Goal: Information Seeking & Learning: Learn about a topic

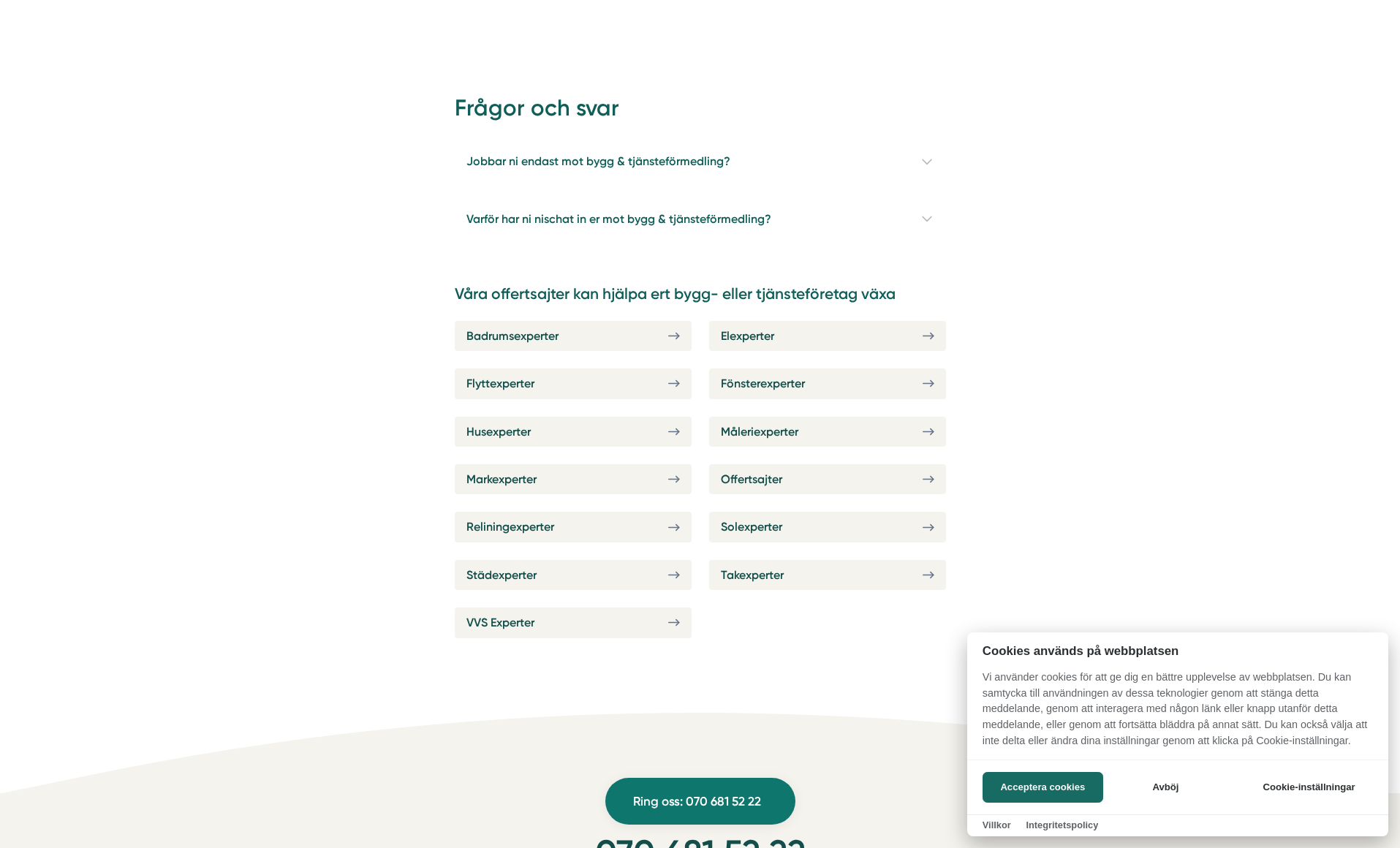
scroll to position [5126, 0]
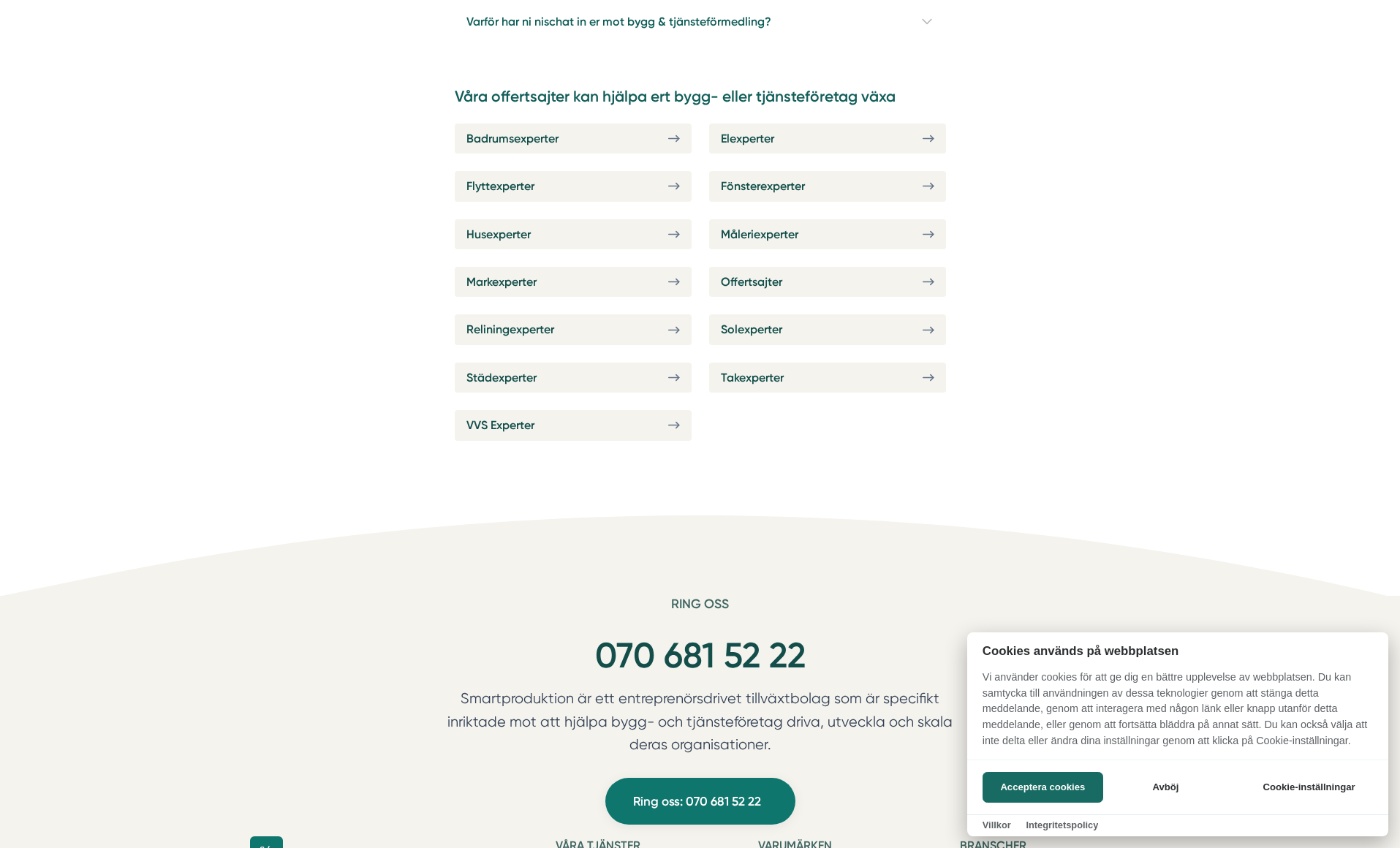
click at [1060, 781] on button "Acceptera cookies" at bounding box center [1042, 787] width 120 height 31
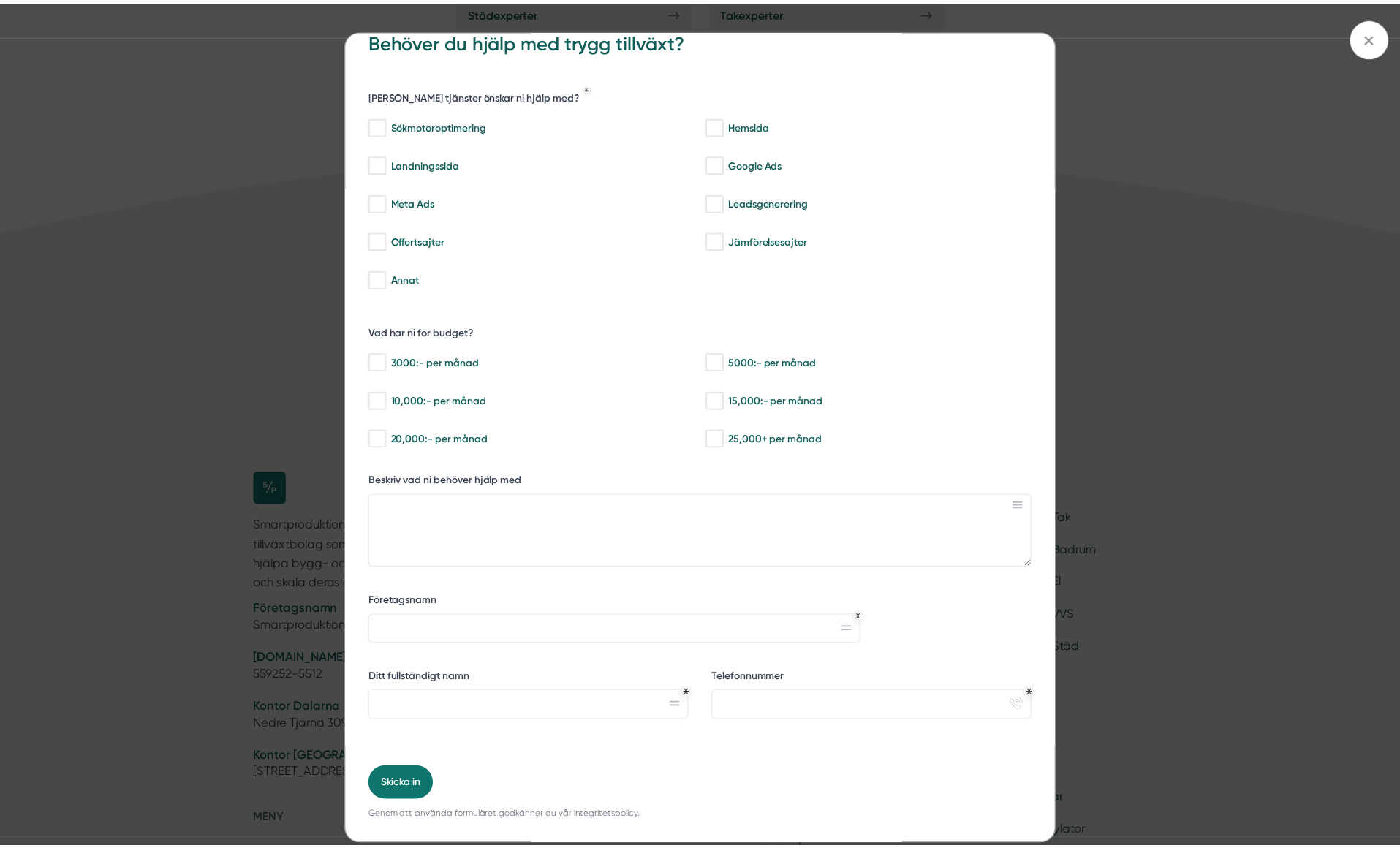
scroll to position [47, 0]
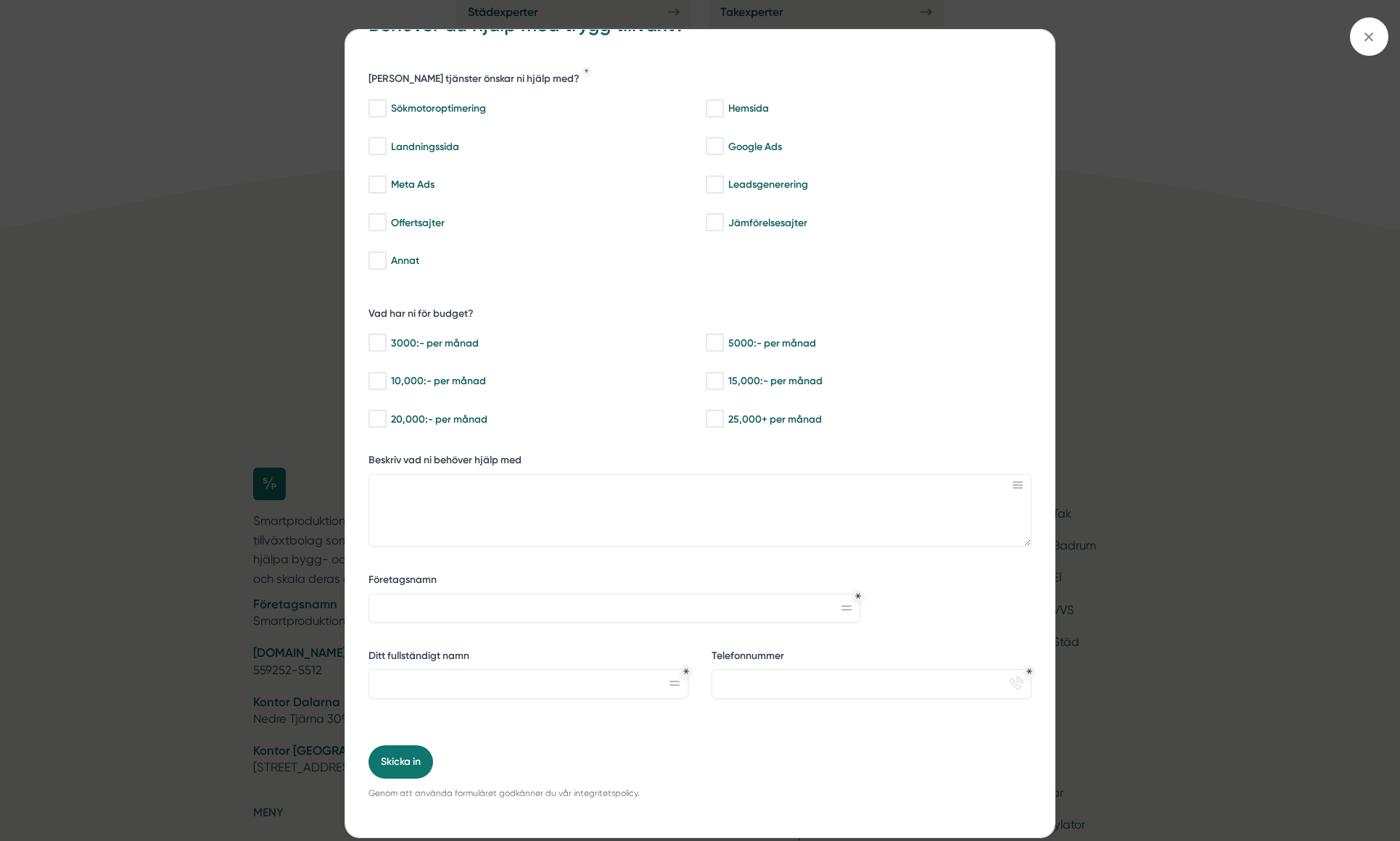
click at [1378, 34] on span at bounding box center [1369, 37] width 38 height 38
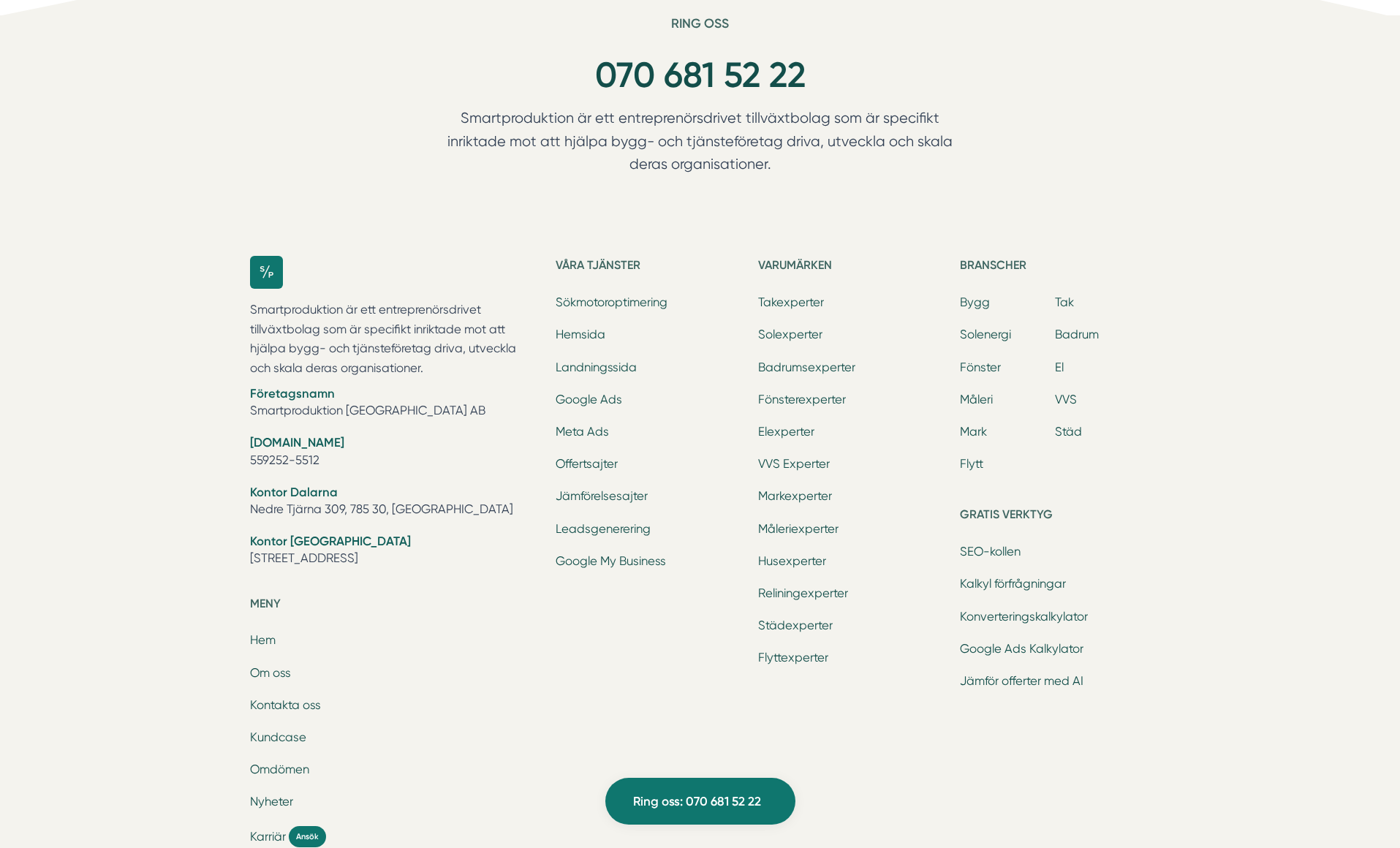
scroll to position [5784, 0]
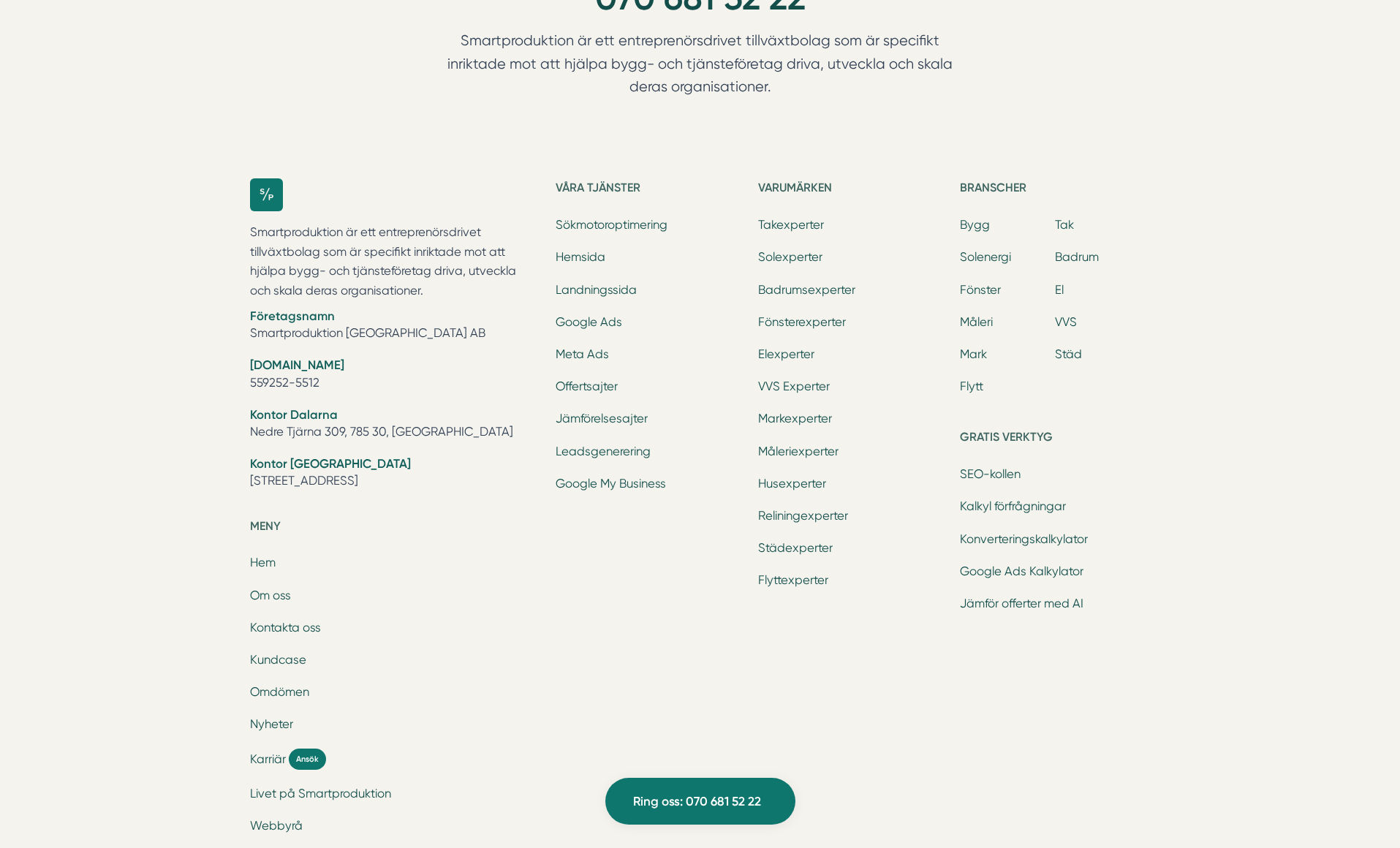
click at [274, 651] on li "Kundcase" at bounding box center [395, 661] width 289 height 20
click at [287, 653] on link "Kundcase" at bounding box center [279, 660] width 56 height 14
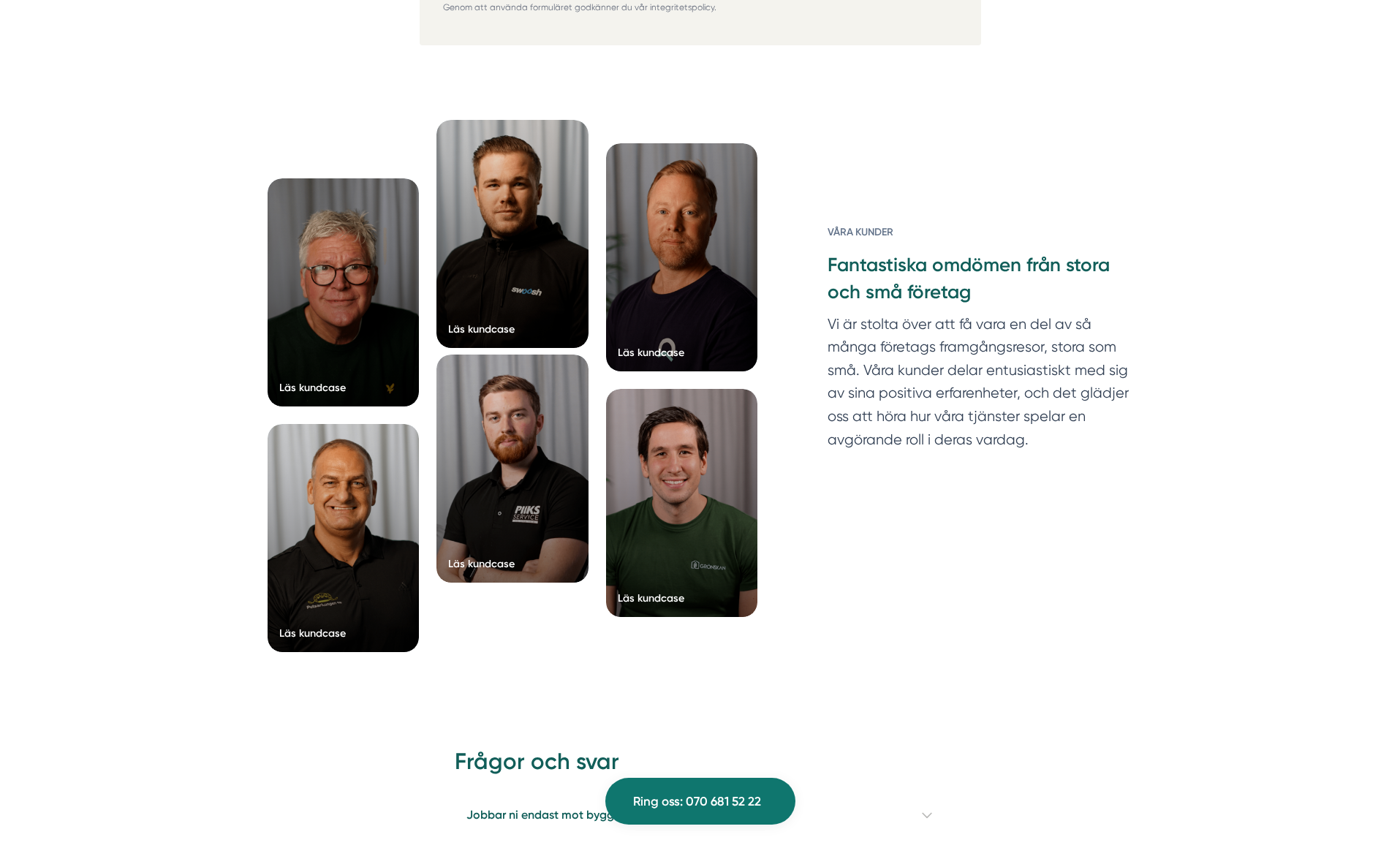
scroll to position [4249, 0]
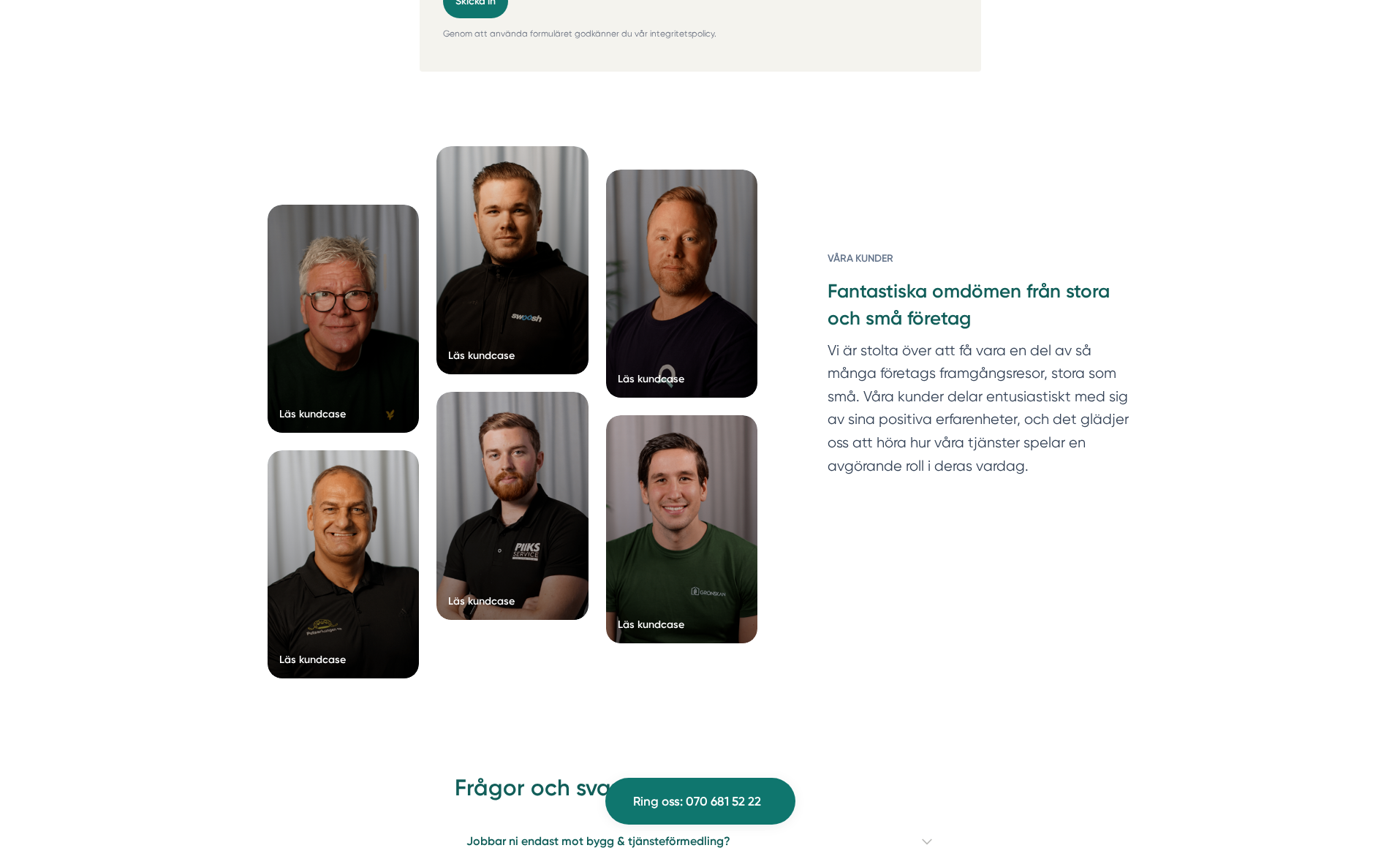
drag, startPoint x: 508, startPoint y: 189, endPoint x: 586, endPoint y: 260, distance: 105.5
click at [508, 189] on div at bounding box center [512, 260] width 152 height 228
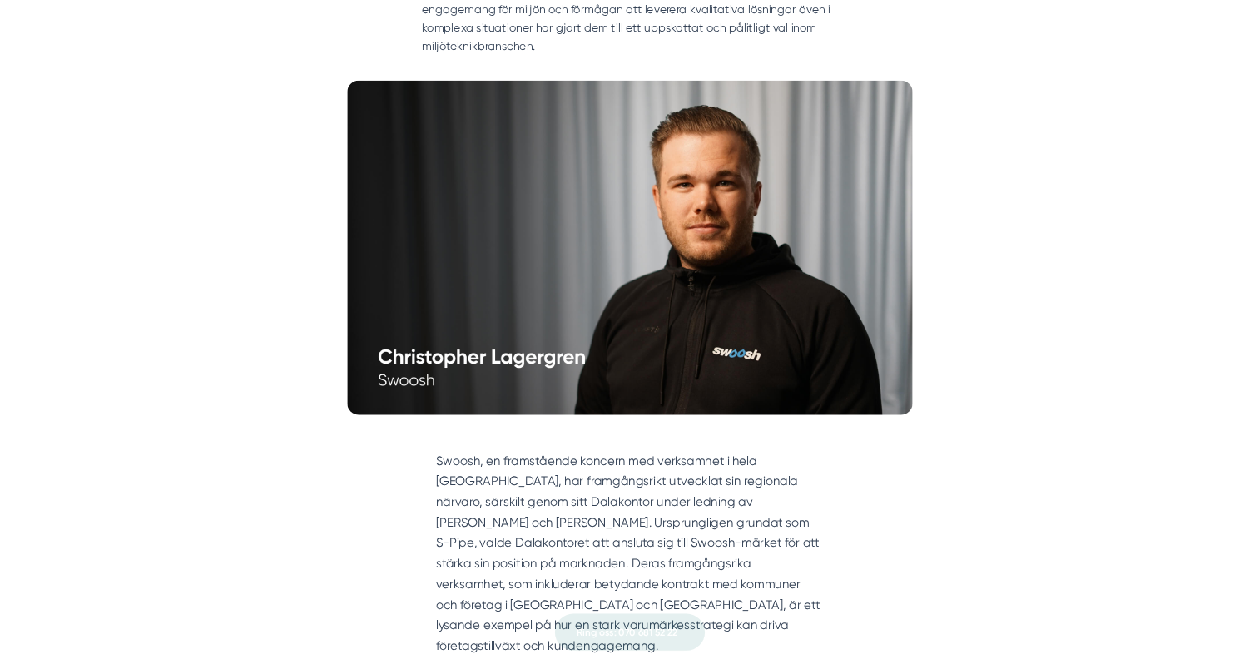
scroll to position [333, 0]
